Goal: Task Accomplishment & Management: Manage account settings

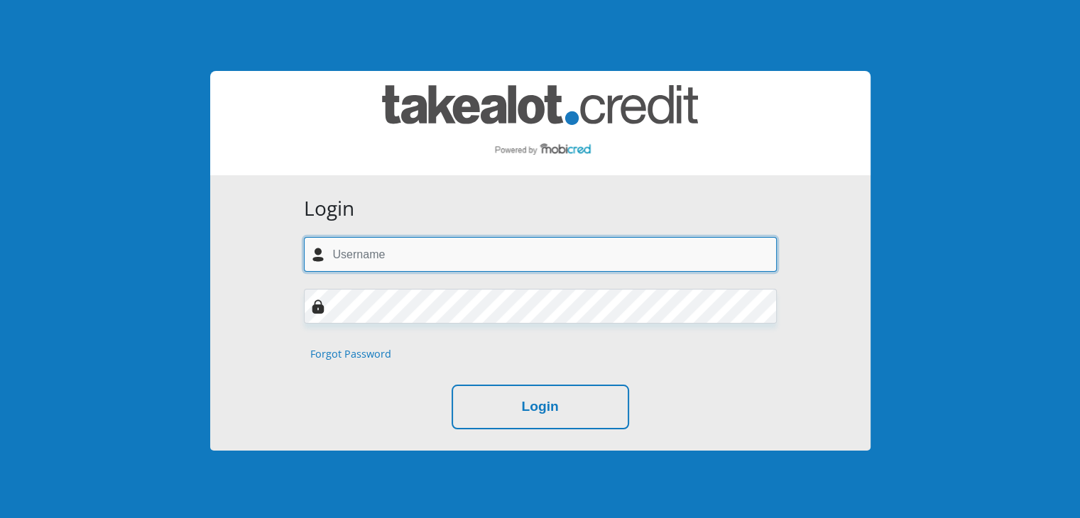
click at [376, 252] on input "text" at bounding box center [540, 254] width 473 height 35
type input "ashveen.maharaj@gmail.com"
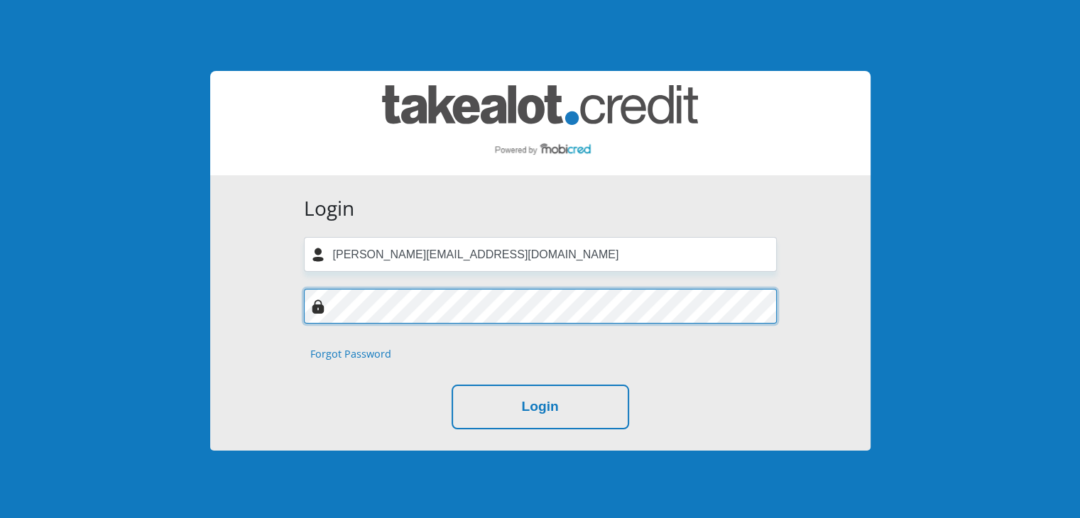
click at [452, 385] on button "Login" at bounding box center [541, 407] width 178 height 45
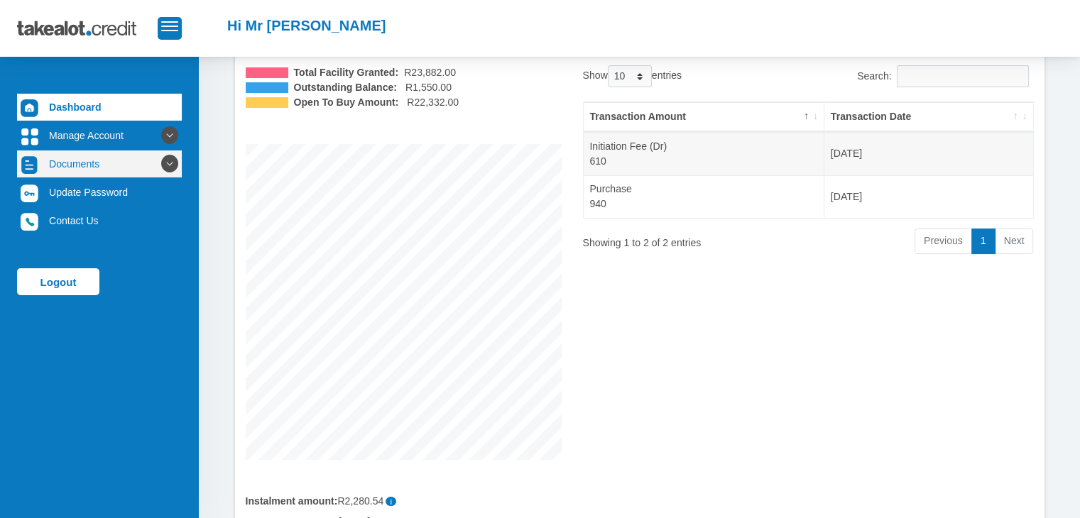
scroll to position [102, 0]
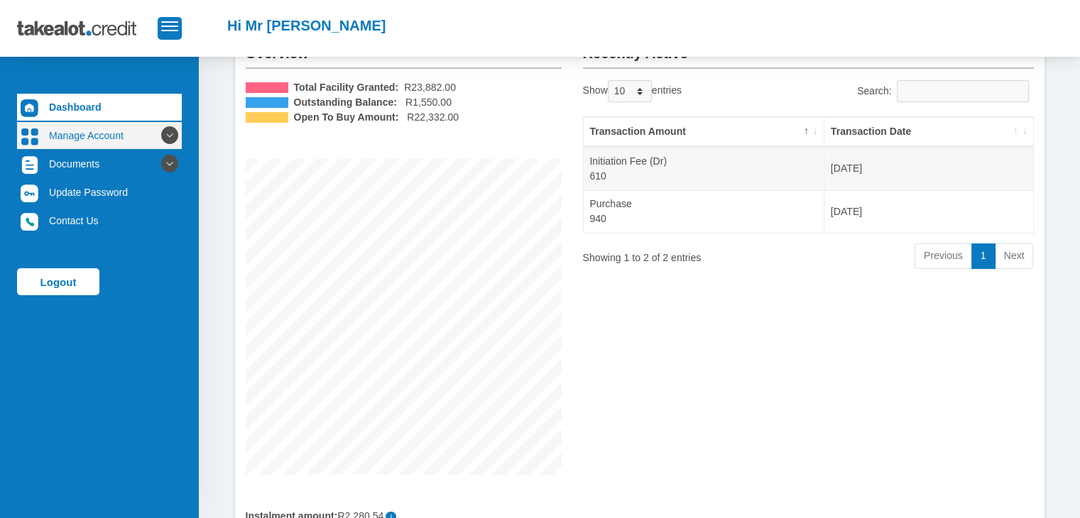
click at [82, 131] on link "Manage Account" at bounding box center [99, 135] width 165 height 27
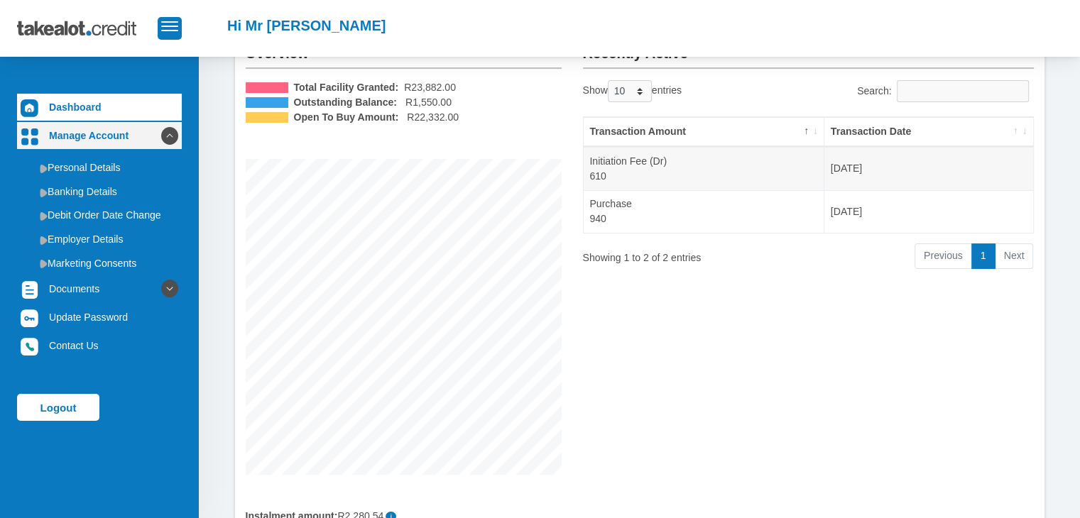
click at [82, 130] on link "Manage Account" at bounding box center [99, 135] width 165 height 27
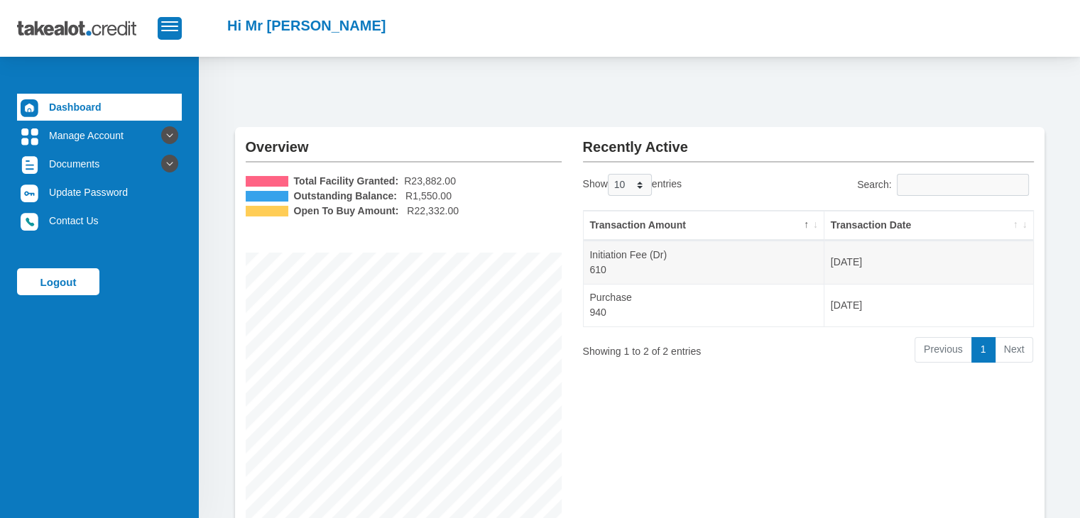
scroll to position [0, 0]
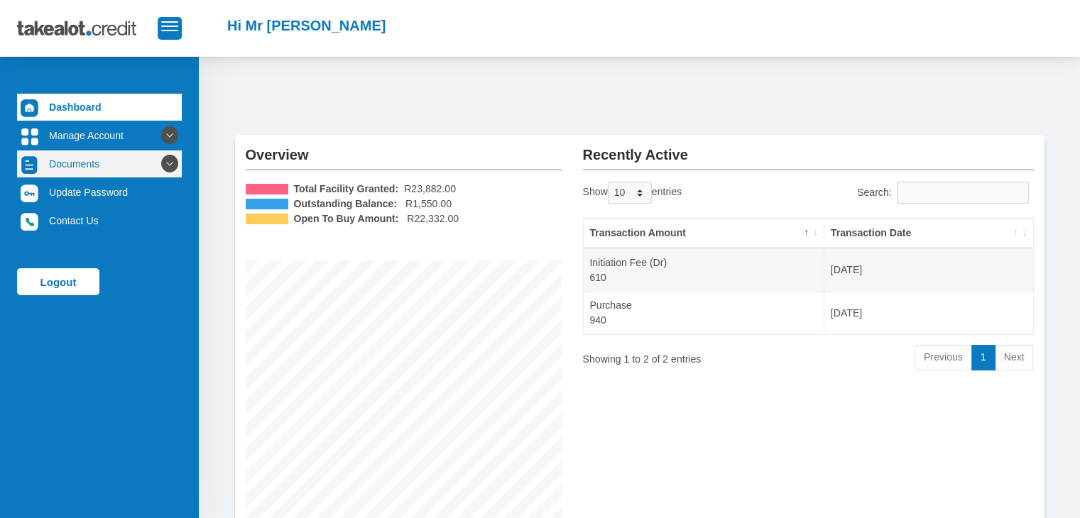
click at [105, 167] on link "Documents" at bounding box center [99, 164] width 165 height 27
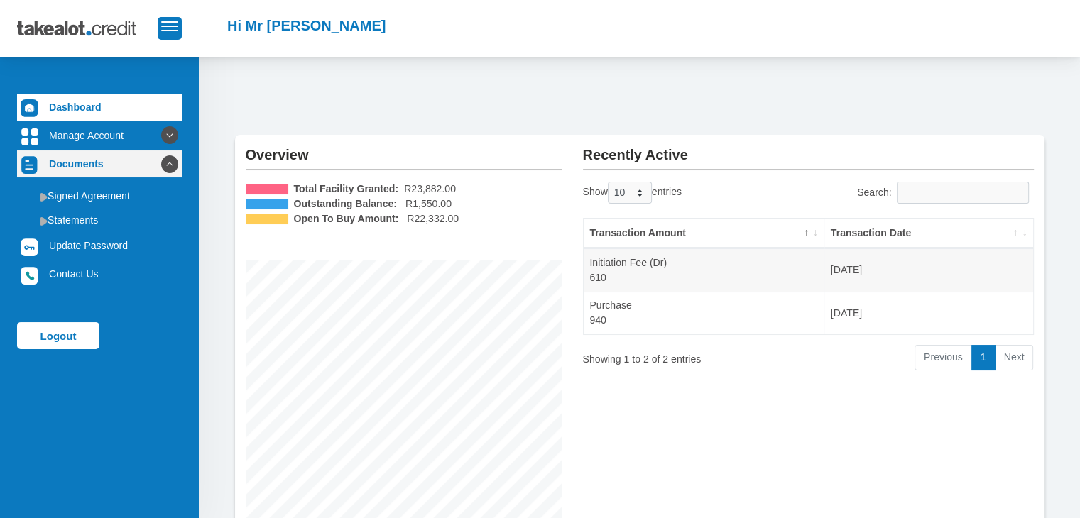
click at [104, 166] on link "Documents" at bounding box center [99, 164] width 165 height 27
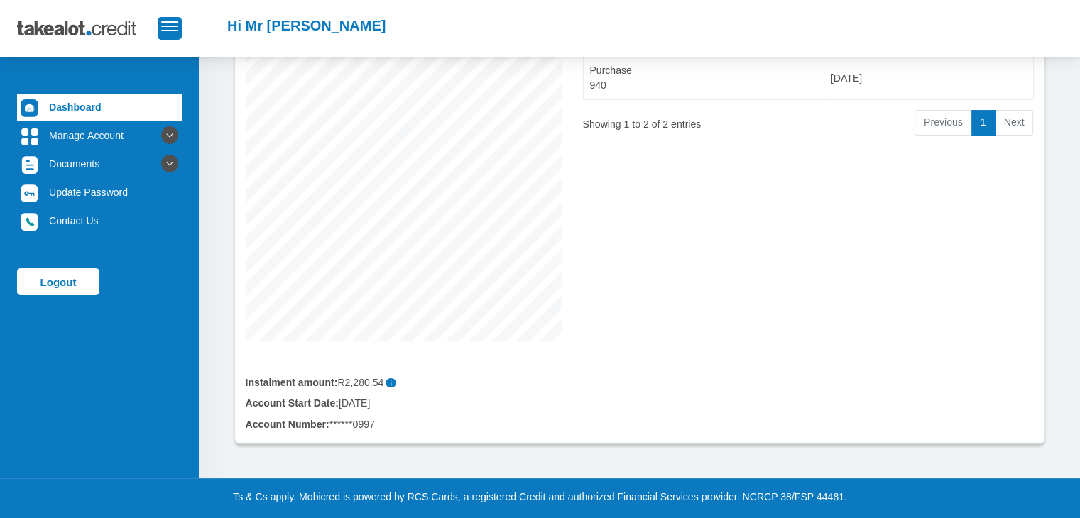
scroll to position [244, 0]
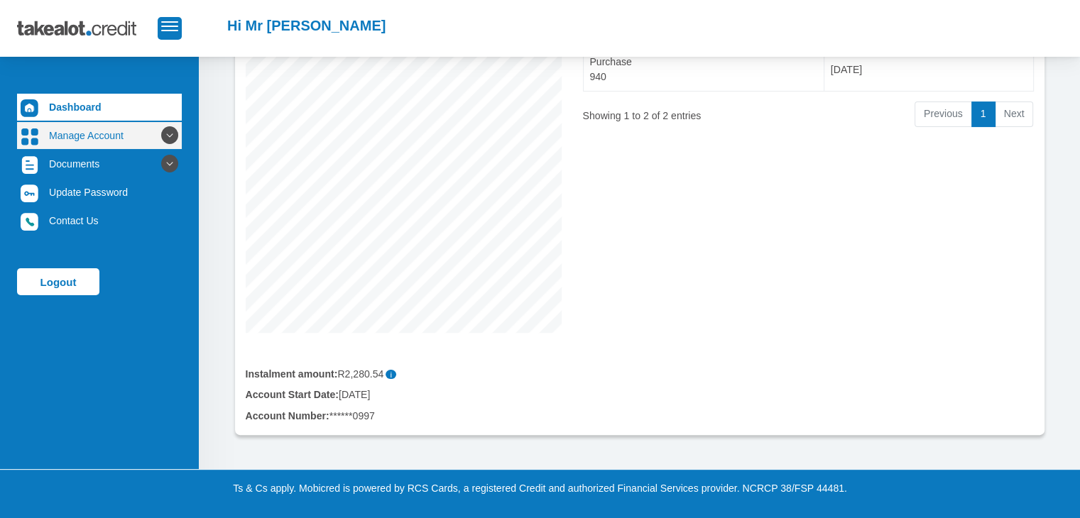
click at [99, 145] on link "Manage Account" at bounding box center [99, 135] width 165 height 27
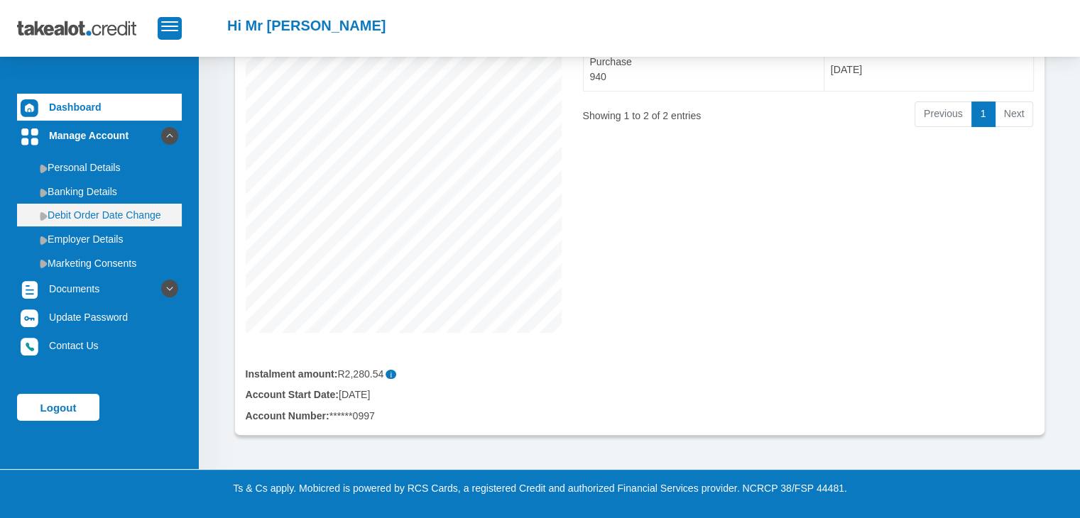
click at [108, 217] on link "Debit Order Date Change" at bounding box center [99, 215] width 165 height 23
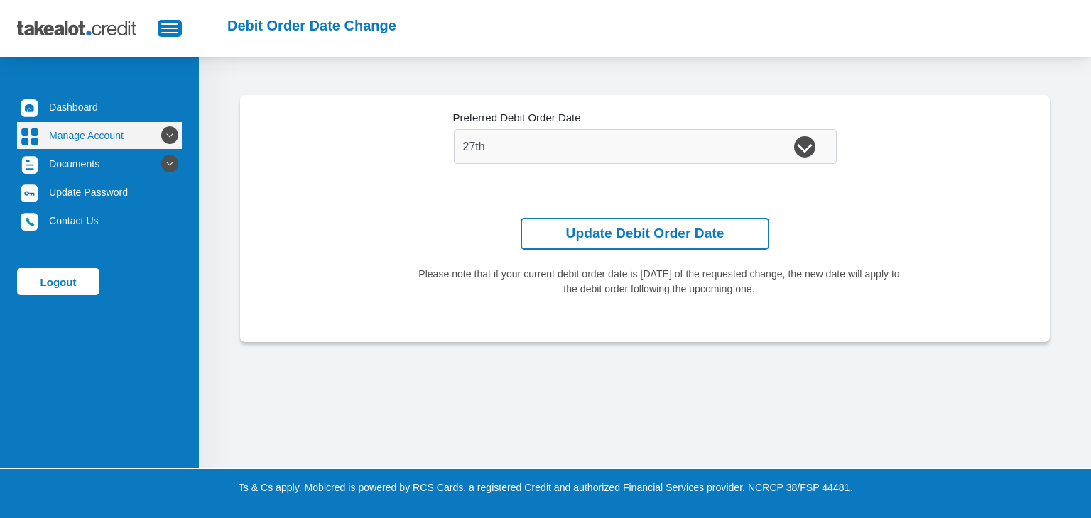
click at [94, 133] on link "Manage Account" at bounding box center [99, 135] width 165 height 27
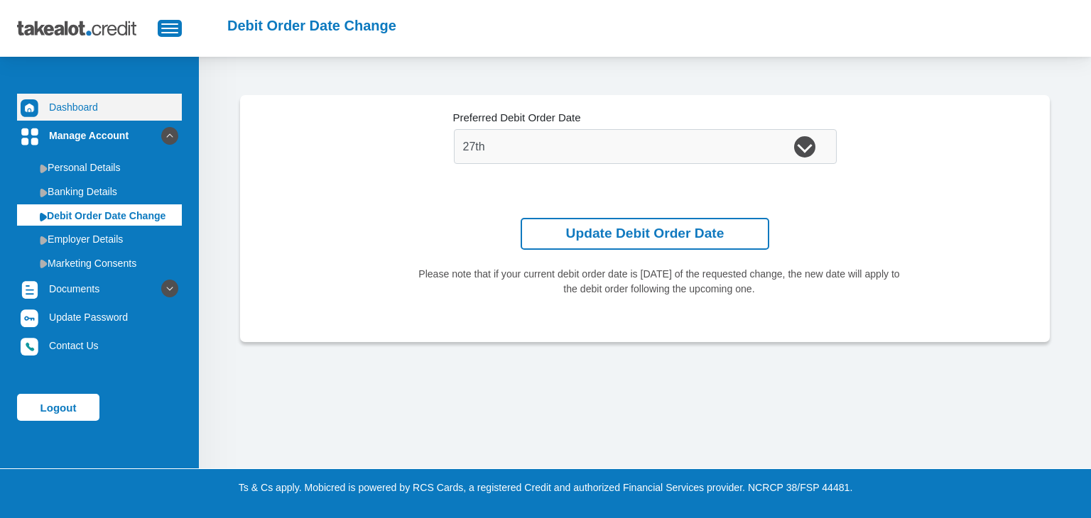
click at [78, 107] on link "Dashboard" at bounding box center [99, 107] width 165 height 27
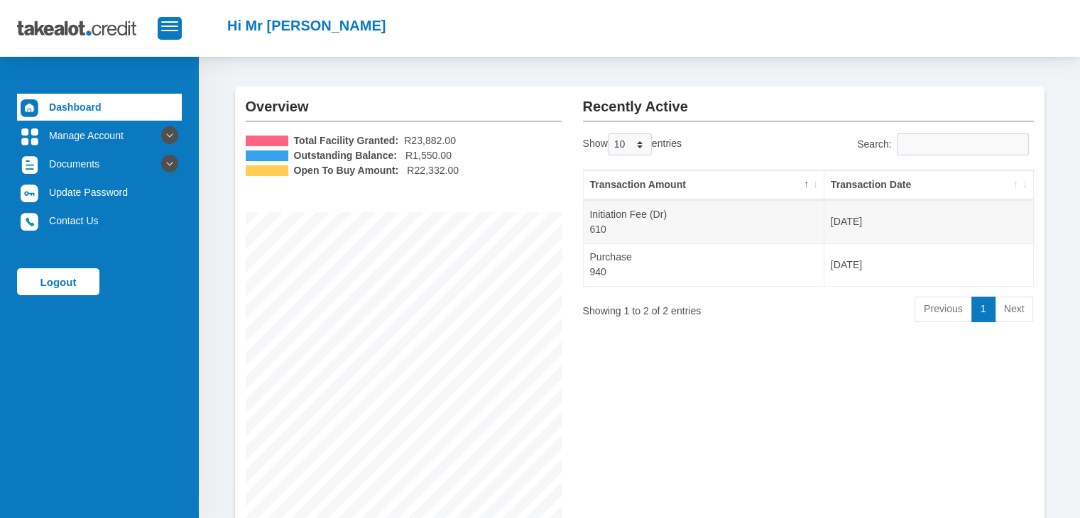
scroll to position [31, 0]
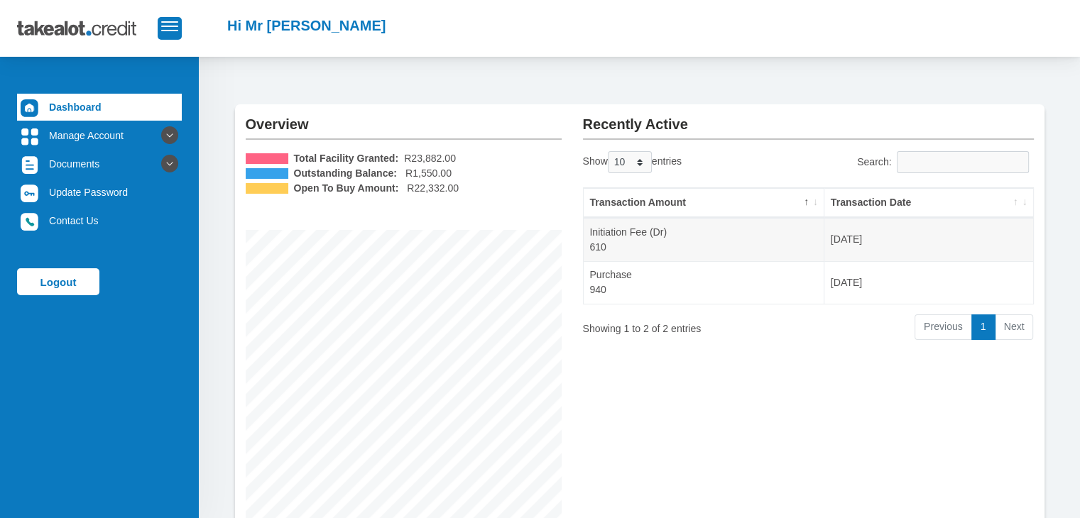
click at [1018, 333] on li "Next" at bounding box center [1015, 328] width 38 height 26
click at [983, 331] on link "1" at bounding box center [983, 328] width 24 height 26
click at [169, 23] on span "button" at bounding box center [169, 26] width 17 height 10
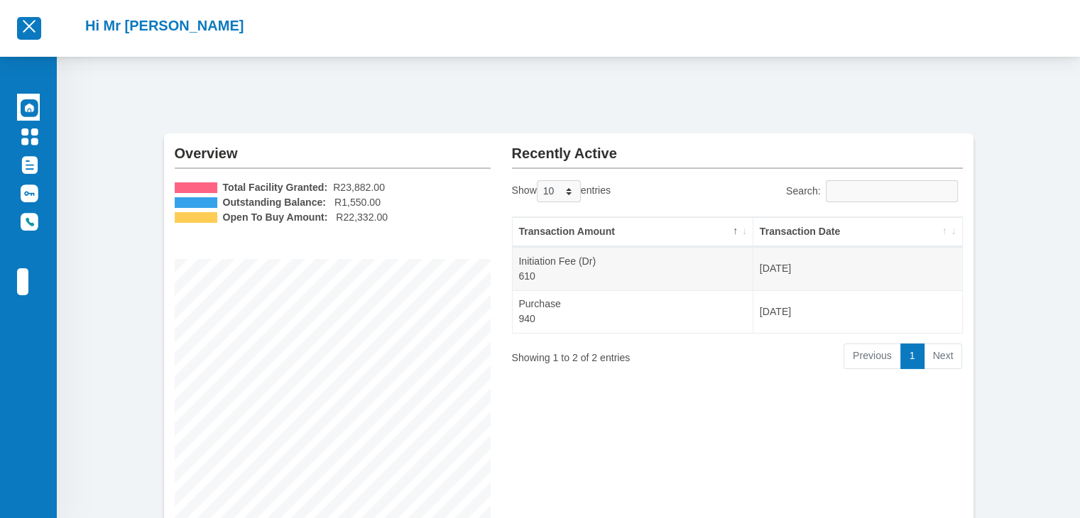
scroll to position [0, 0]
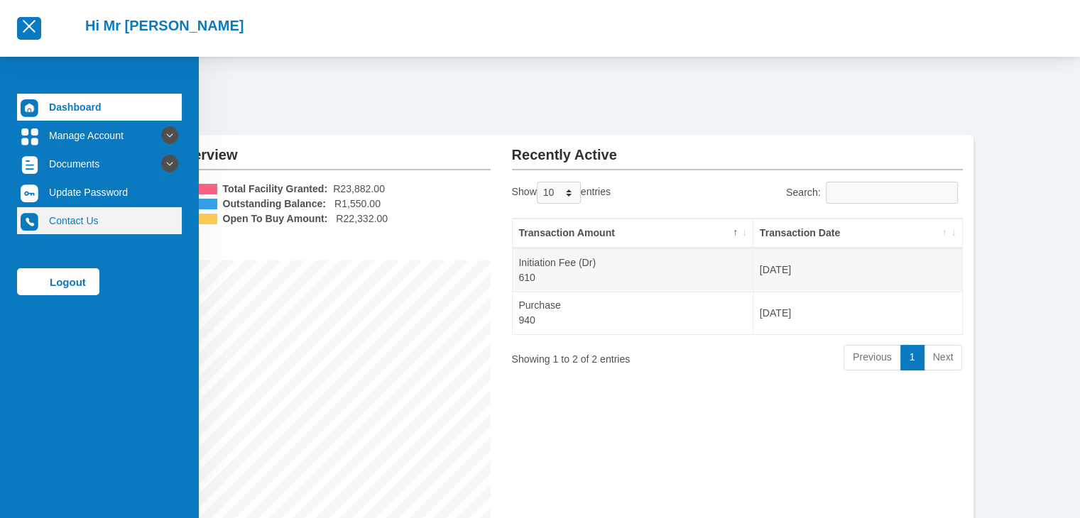
click at [70, 217] on link "Contact Us" at bounding box center [99, 220] width 165 height 27
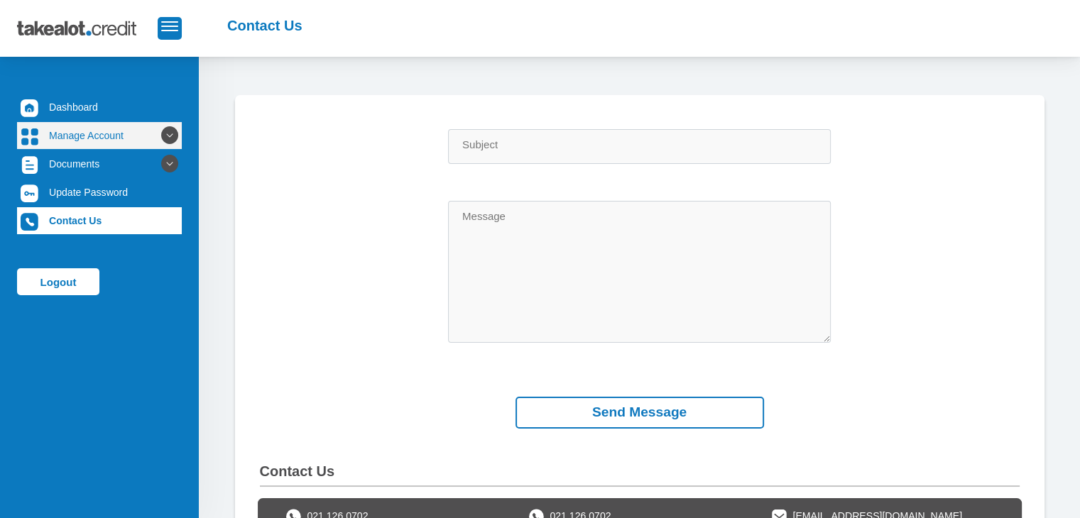
click at [109, 145] on link "Manage Account" at bounding box center [99, 135] width 165 height 27
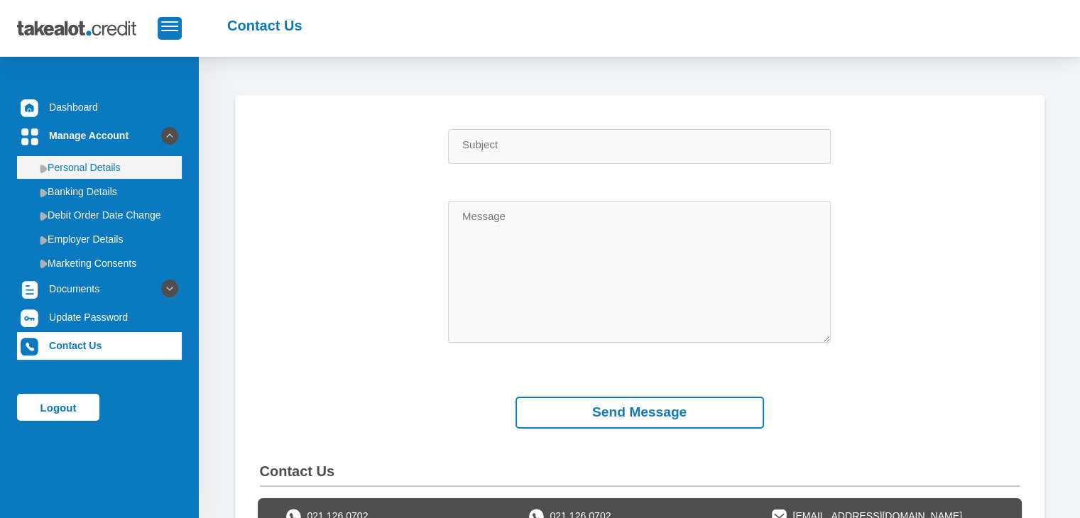
click at [91, 173] on link "Personal Details" at bounding box center [99, 167] width 165 height 23
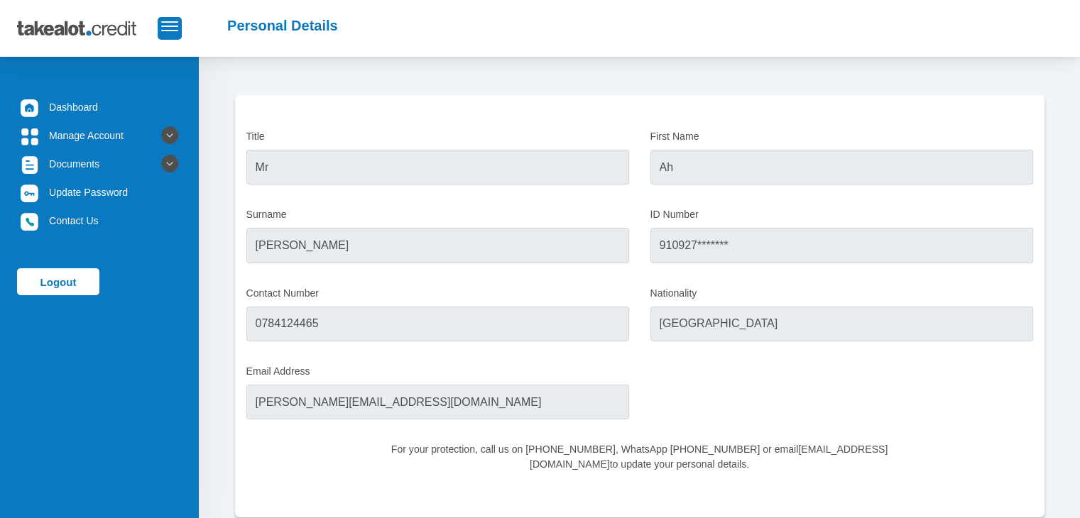
scroll to position [66, 0]
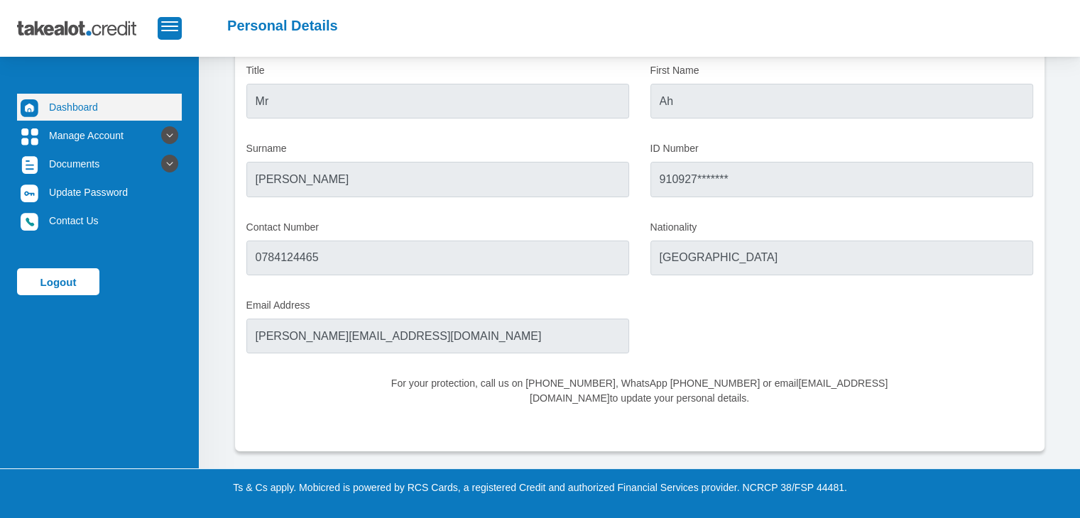
click at [79, 106] on link "Dashboard" at bounding box center [99, 107] width 165 height 27
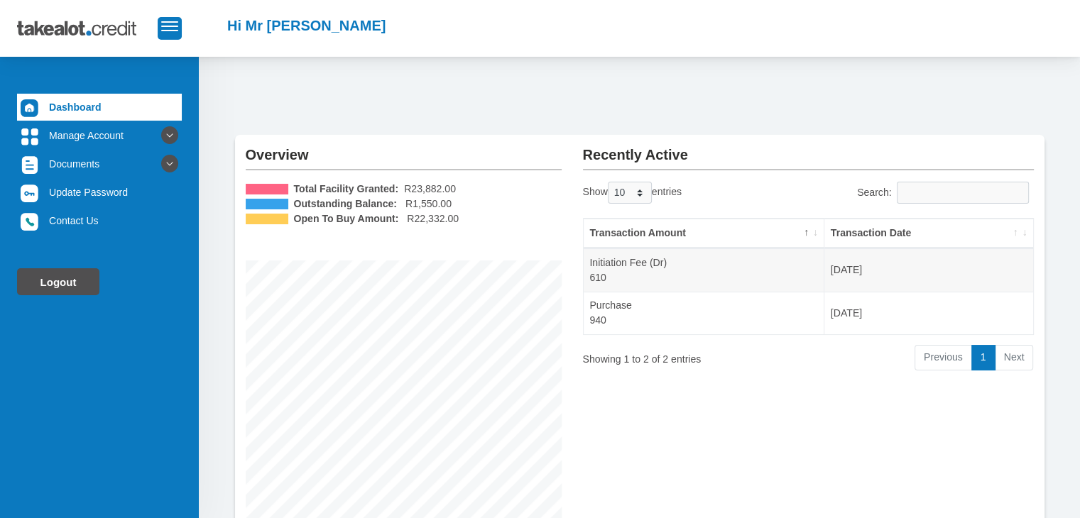
click at [81, 275] on link "Logout" at bounding box center [58, 281] width 82 height 27
